Goal: Task Accomplishment & Management: Use online tool/utility

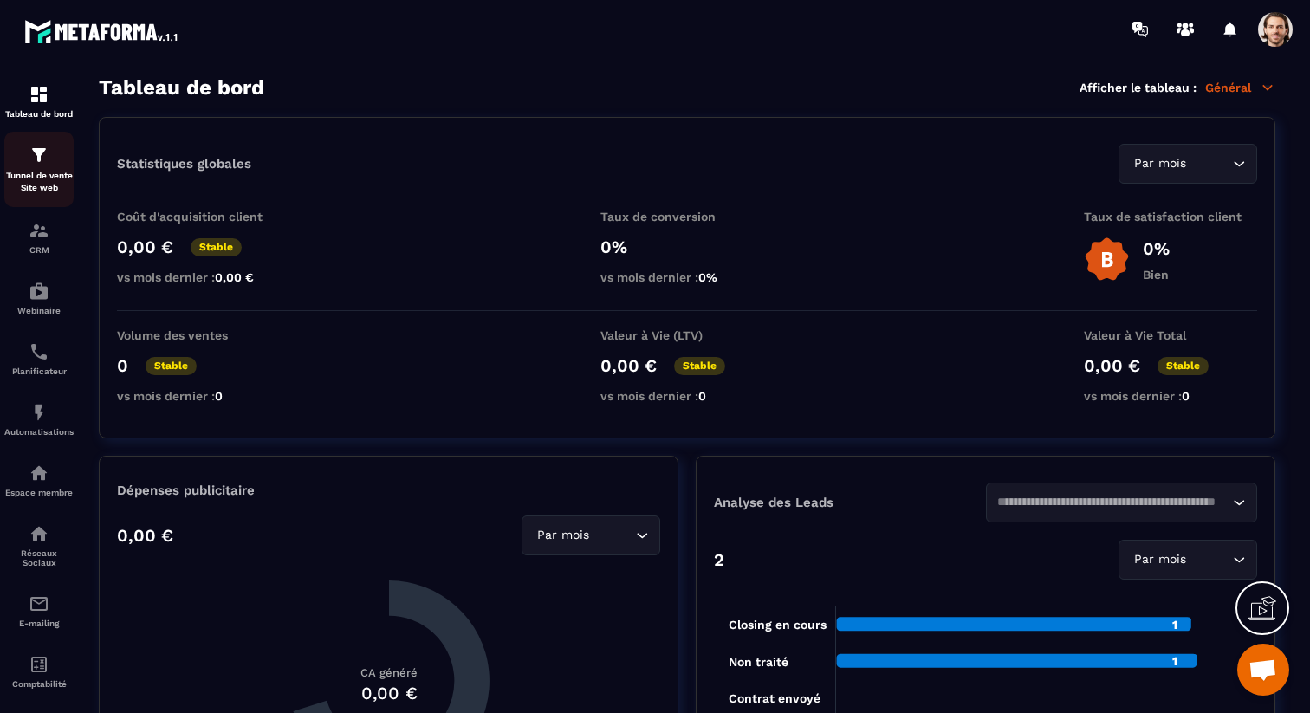
click at [49, 165] on div "Tunnel de vente Site web" at bounding box center [38, 169] width 69 height 49
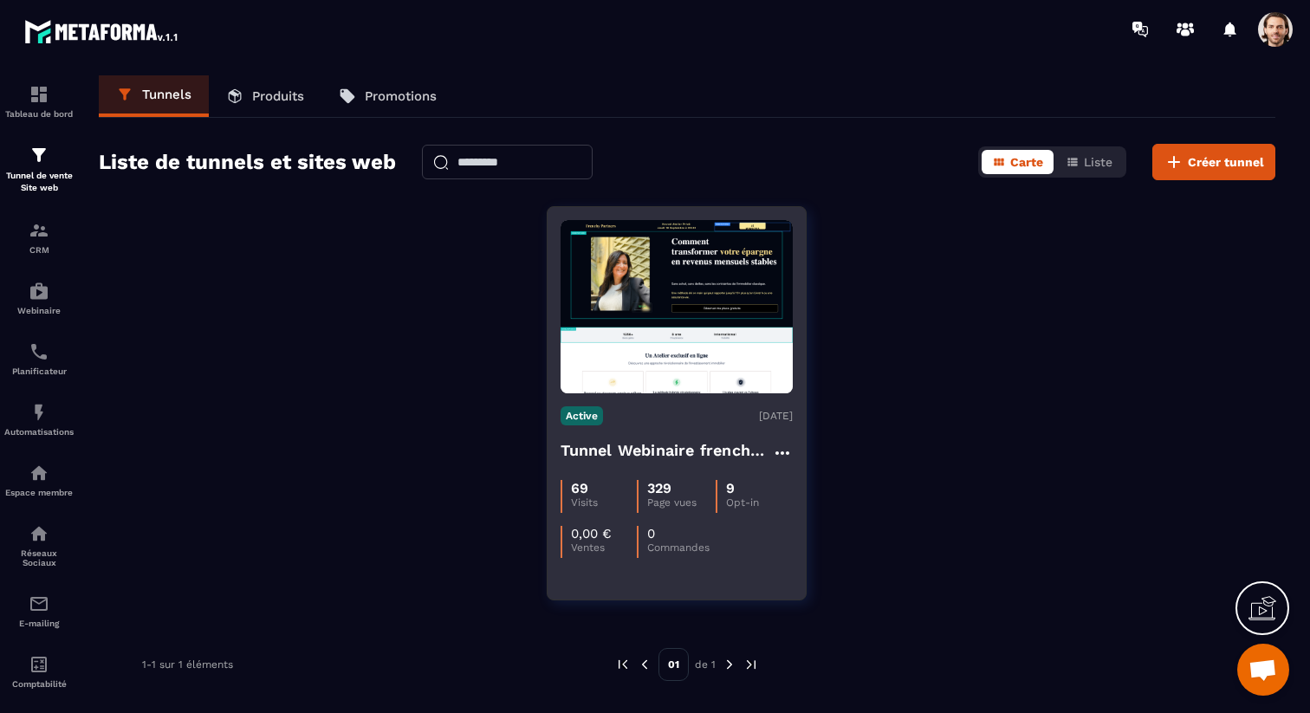
click at [692, 459] on h4 "Tunnel Webinaire frenchy partners" at bounding box center [666, 450] width 211 height 24
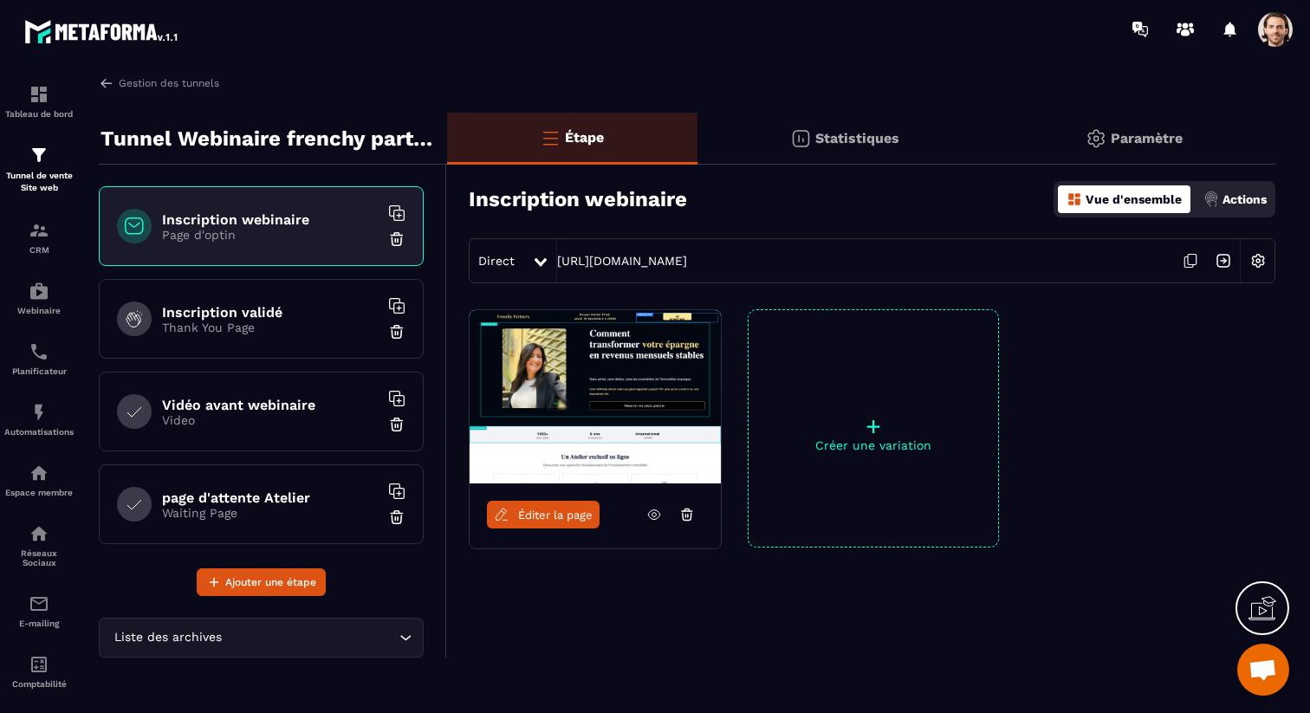
click at [574, 516] on span "Éditer la page" at bounding box center [555, 515] width 75 height 13
